Goal: Task Accomplishment & Management: Use online tool/utility

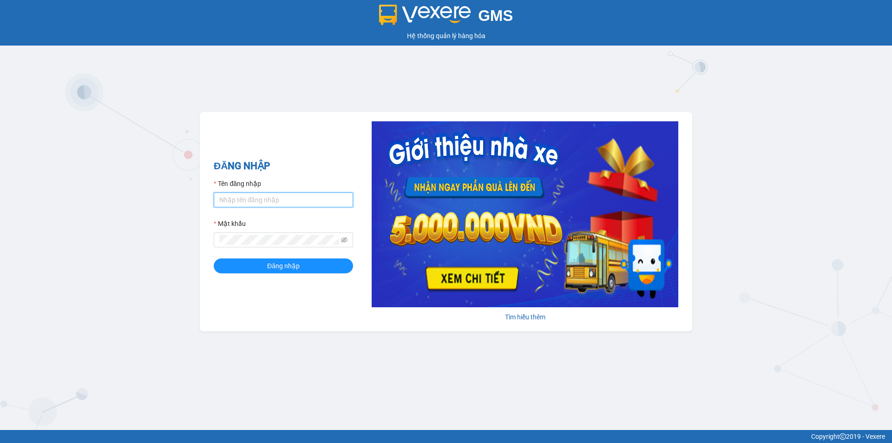
click at [293, 198] on input "Tên đăng nhập" at bounding box center [283, 199] width 139 height 15
type input "huonggiang.tankimchi"
click at [214, 258] on button "Đăng nhập" at bounding box center [283, 265] width 139 height 15
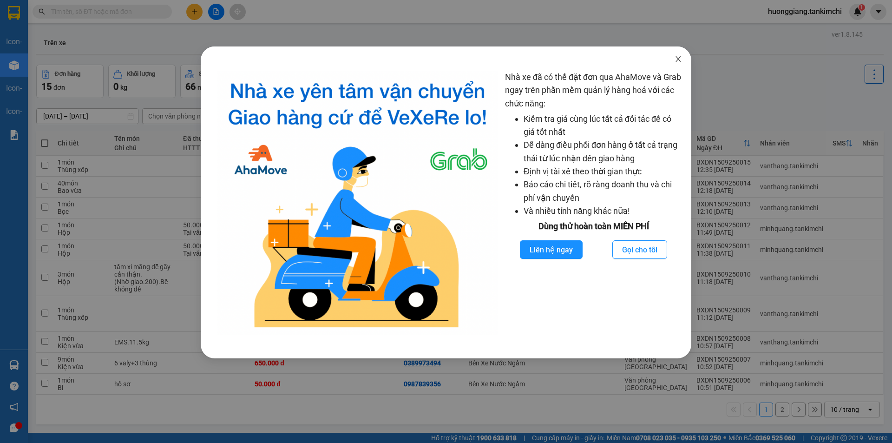
click at [677, 59] on icon "close" at bounding box center [678, 58] width 7 height 7
